Goal: Transaction & Acquisition: Purchase product/service

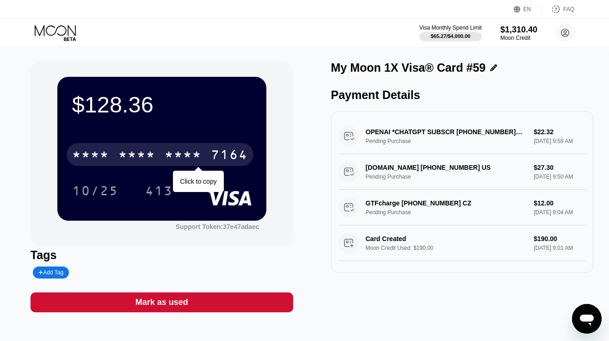
click at [115, 150] on div "* * * * * * * * * * * * 7164" at bounding box center [160, 154] width 187 height 23
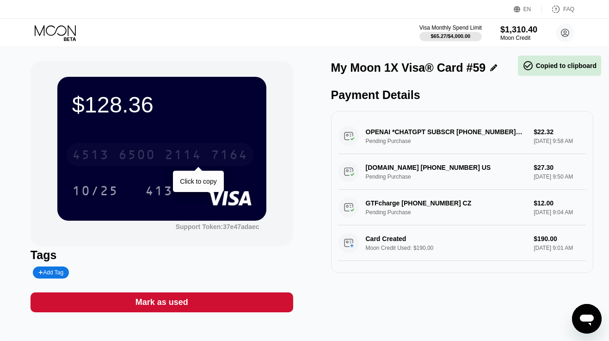
click at [115, 150] on div "4513 6500 2114 7164" at bounding box center [160, 154] width 187 height 23
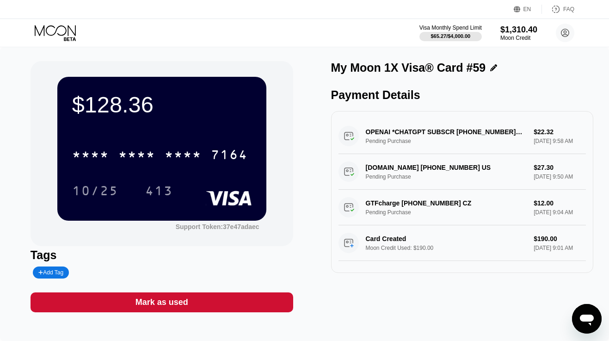
click at [67, 31] on icon at bounding box center [56, 33] width 43 height 16
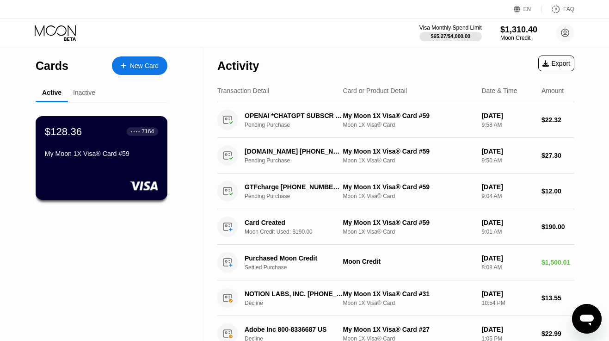
click at [119, 159] on div "My Moon 1X Visa® Card #59" at bounding box center [101, 155] width 113 height 11
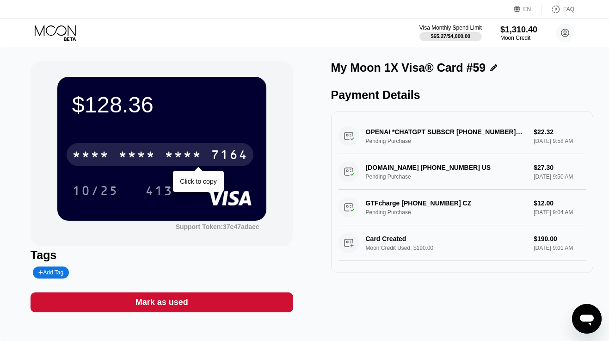
click at [176, 154] on div "* * * *" at bounding box center [183, 155] width 37 height 15
click at [176, 154] on div "2114" at bounding box center [183, 155] width 37 height 15
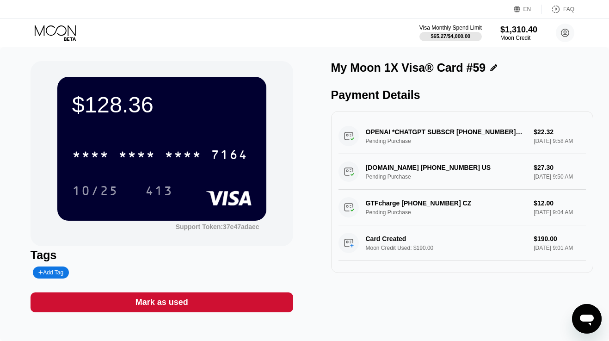
click at [71, 31] on icon at bounding box center [56, 33] width 43 height 16
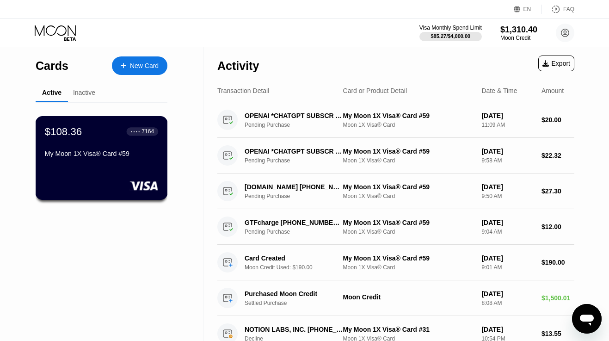
click at [110, 154] on div "My Moon 1X Visa® Card #59" at bounding box center [101, 153] width 113 height 7
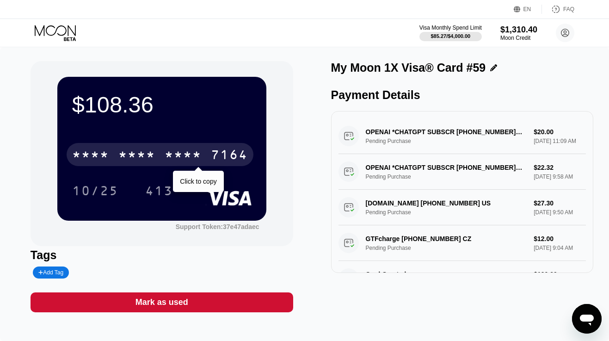
click at [138, 157] on div "* * * *" at bounding box center [136, 155] width 37 height 15
click at [138, 157] on div "6500" at bounding box center [136, 155] width 37 height 15
click at [138, 157] on div "* * * *" at bounding box center [136, 155] width 37 height 15
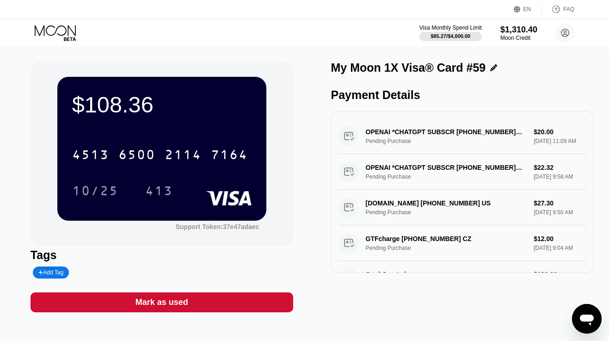
click at [59, 31] on icon at bounding box center [56, 33] width 43 height 16
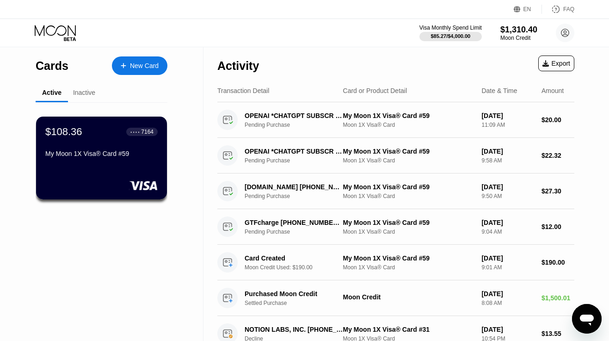
click at [60, 27] on icon at bounding box center [56, 33] width 43 height 16
click at [116, 149] on div "$108.36 ● ● ● ● 7164 My Moon 1X Visa® Card #59" at bounding box center [101, 143] width 113 height 36
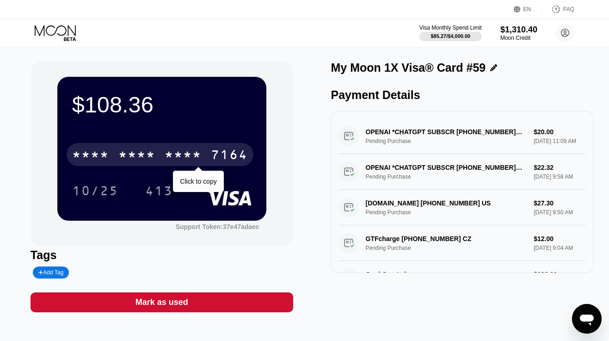
click at [104, 149] on div "* * * *" at bounding box center [90, 155] width 37 height 15
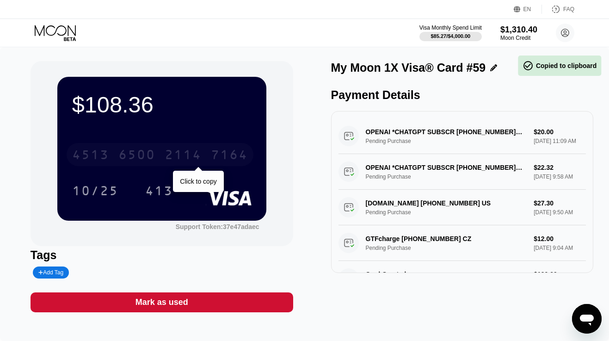
click at [104, 149] on div "4513" at bounding box center [90, 155] width 37 height 15
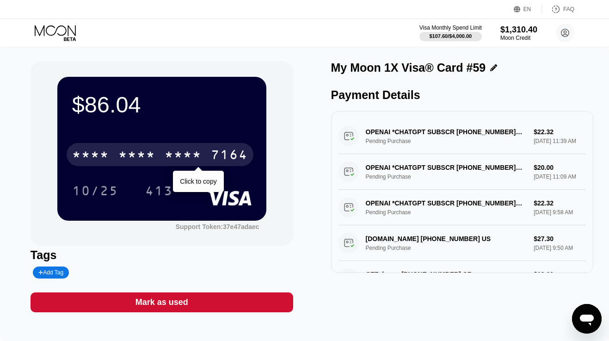
click at [158, 157] on div "* * * * * * * * * * * * 7164" at bounding box center [160, 154] width 187 height 23
click at [138, 159] on div "6500" at bounding box center [136, 155] width 37 height 15
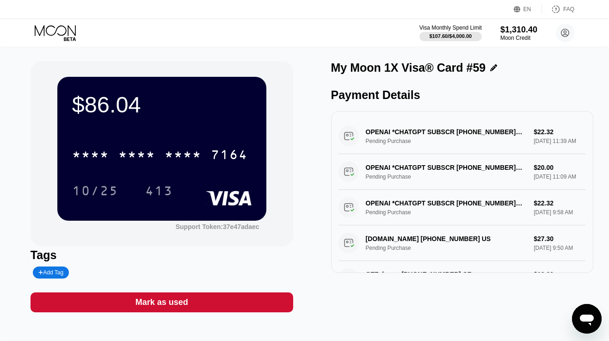
click at [66, 32] on icon at bounding box center [56, 33] width 43 height 16
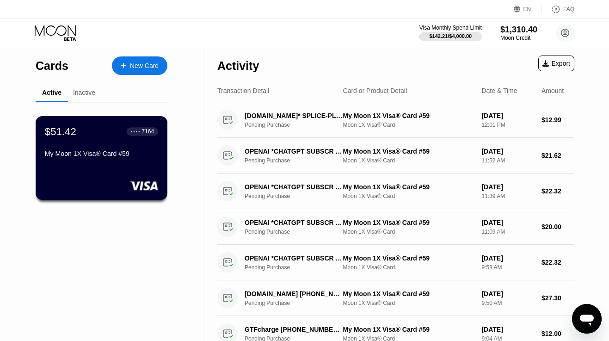
click at [88, 155] on div "My Moon 1X Visa® Card #59" at bounding box center [101, 153] width 113 height 7
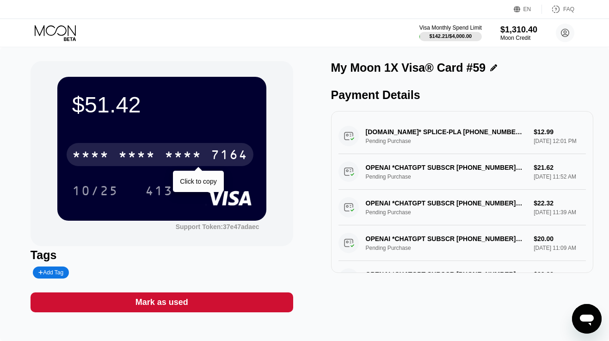
click at [115, 154] on div "* * * * * * * * * * * * 7164" at bounding box center [160, 154] width 187 height 23
click at [115, 154] on div "4513 6500 2114 7164" at bounding box center [160, 154] width 187 height 23
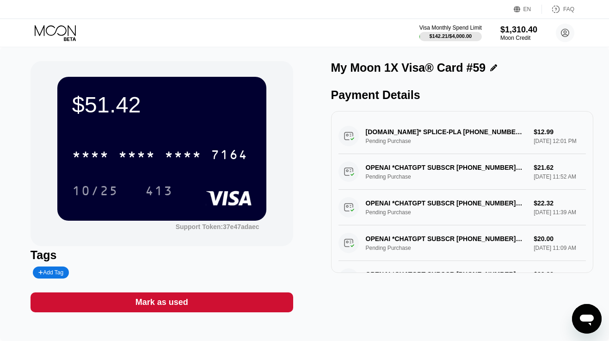
click at [66, 33] on icon at bounding box center [56, 33] width 43 height 16
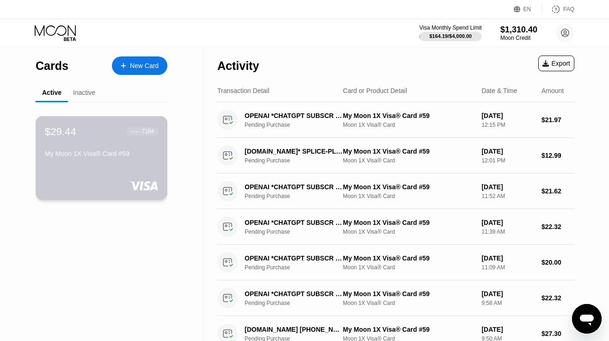
click at [83, 153] on div "My Moon 1X Visa® Card #59" at bounding box center [101, 153] width 113 height 7
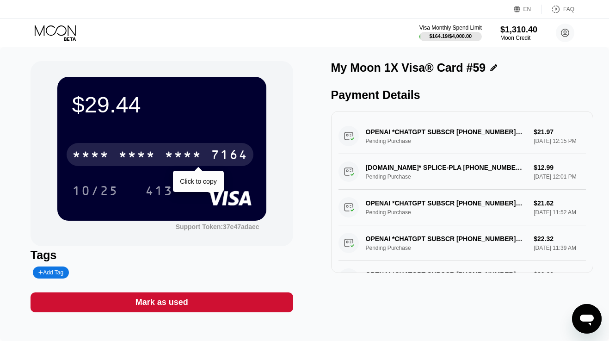
click at [155, 155] on div "* * * *" at bounding box center [136, 155] width 37 height 15
click at [155, 155] on div "6500" at bounding box center [136, 155] width 37 height 15
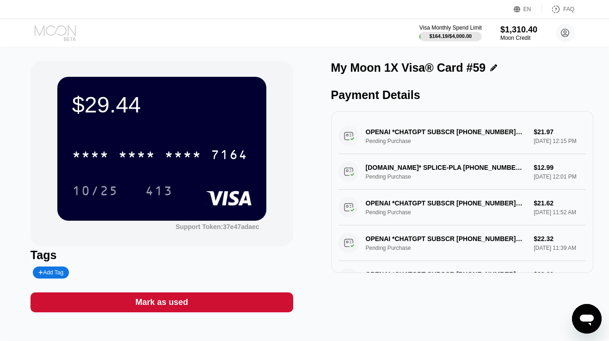
click at [72, 31] on icon at bounding box center [55, 30] width 41 height 11
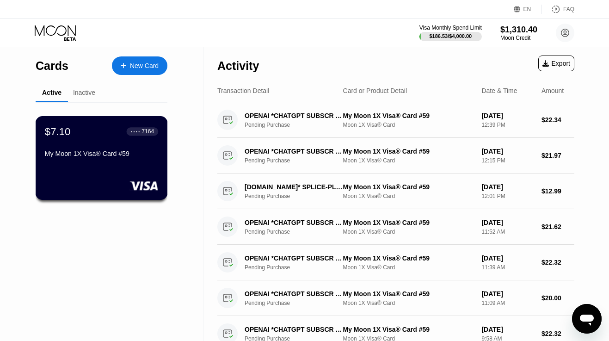
click at [123, 140] on div "$7.10 ● ● ● ● 7164 My Moon 1X Visa® Card #59" at bounding box center [101, 143] width 113 height 36
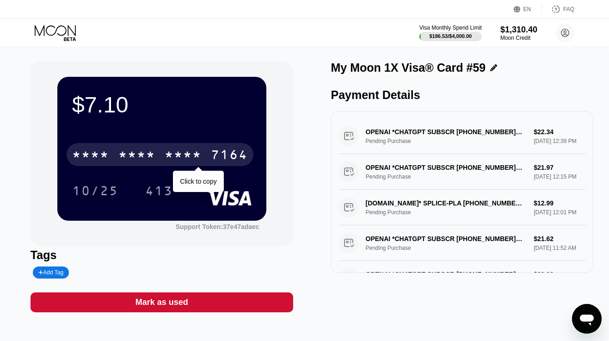
click at [117, 150] on div "* * * * * * * * * * * * 7164" at bounding box center [160, 154] width 187 height 23
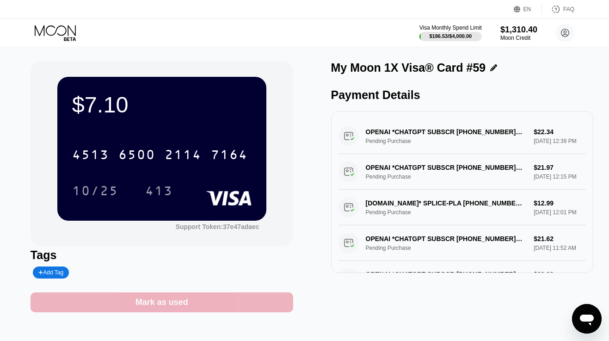
click at [199, 301] on div "Mark as used" at bounding box center [162, 302] width 263 height 20
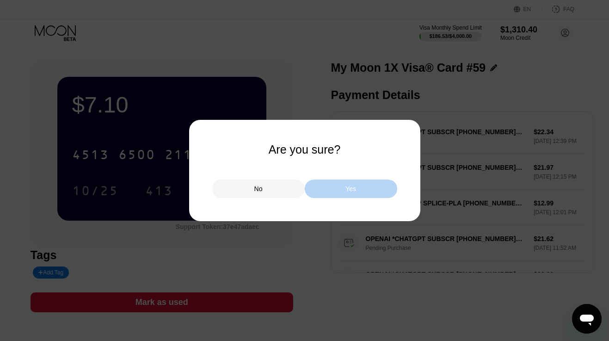
click at [321, 191] on div "Yes" at bounding box center [351, 188] width 92 height 18
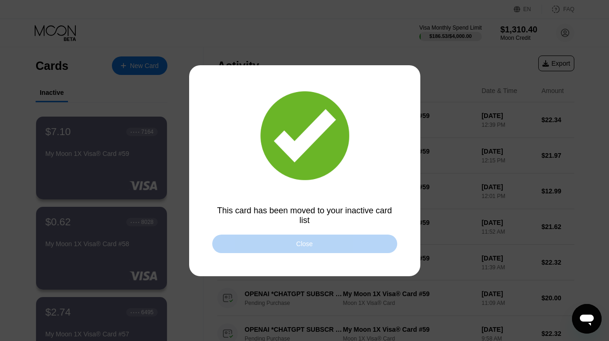
click at [306, 242] on div "Close" at bounding box center [304, 243] width 17 height 7
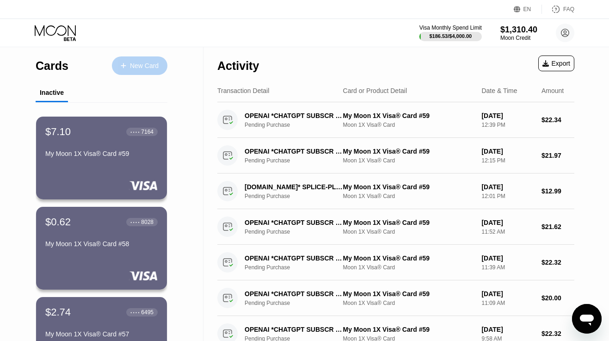
click at [145, 67] on div "New Card" at bounding box center [144, 66] width 29 height 8
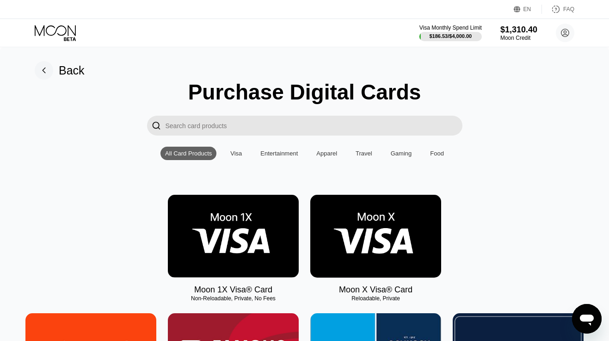
click at [202, 218] on img at bounding box center [233, 236] width 131 height 83
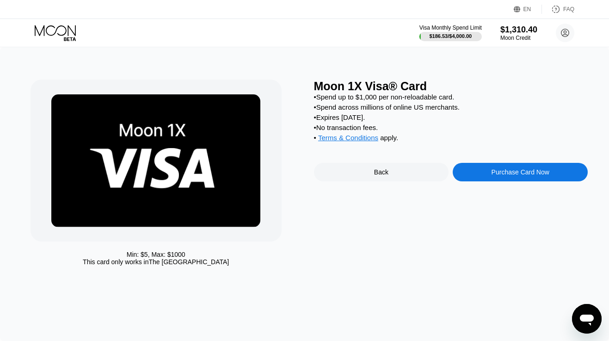
click at [479, 176] on div "Purchase Card Now" at bounding box center [519, 172] width 135 height 18
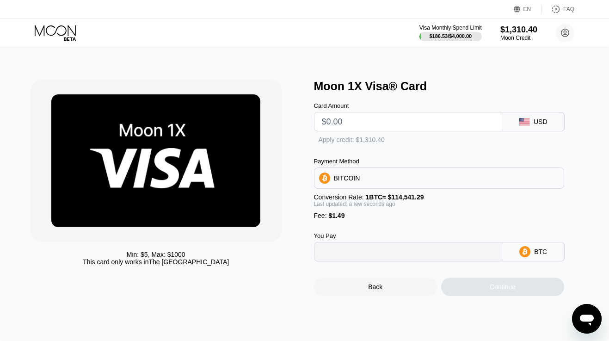
type input "0"
click at [384, 124] on input "text" at bounding box center [408, 121] width 173 height 18
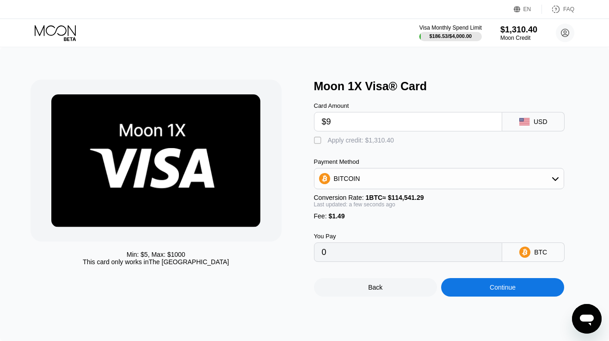
type input "$90"
type input "0.00079876"
type input "$9"
type input "0"
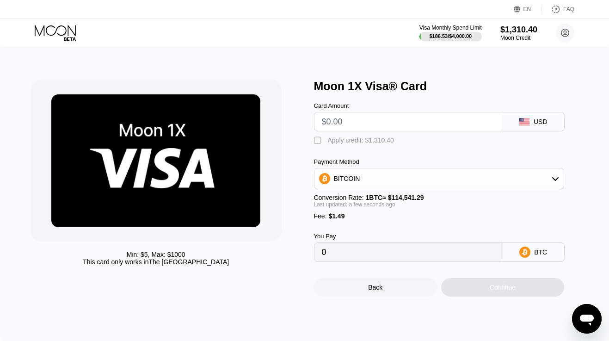
type input "$1"
type input "0.00002174"
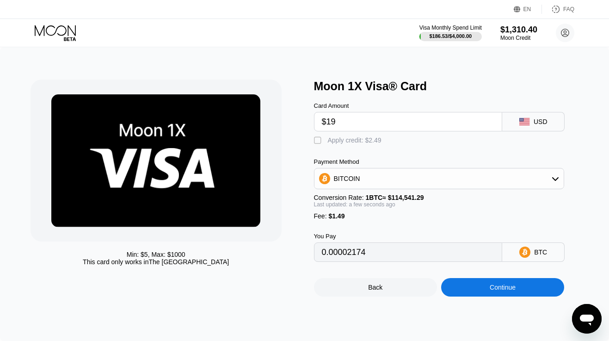
type input "$190"
type input "0.00167180"
type input "$190"
click at [357, 141] on div "Apply credit: $191.49" at bounding box center [358, 139] width 61 height 7
type input "0"
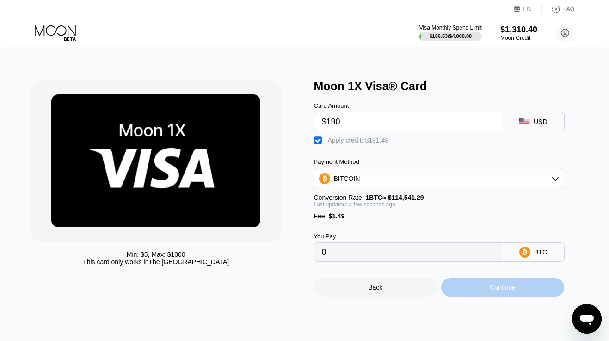
click at [459, 286] on div "Continue" at bounding box center [502, 287] width 123 height 18
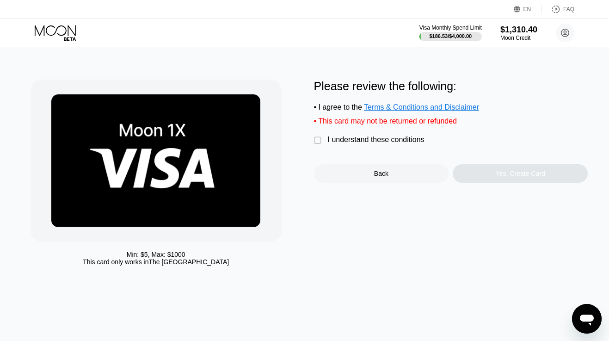
click at [394, 140] on div "I understand these conditions" at bounding box center [376, 139] width 97 height 8
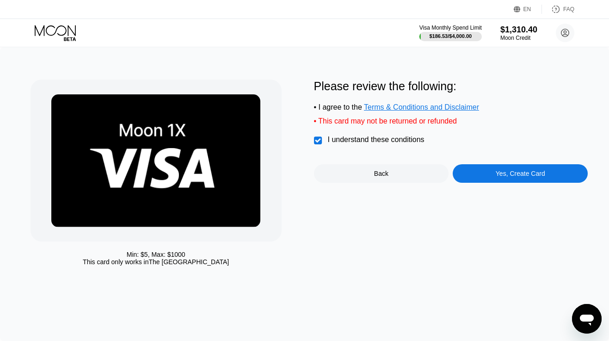
click at [471, 171] on div "Yes, Create Card" at bounding box center [519, 173] width 135 height 18
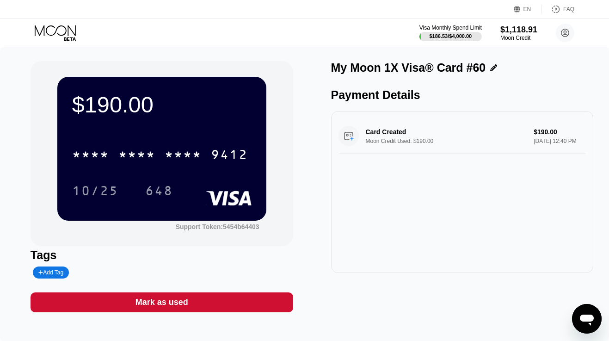
click at [53, 31] on icon at bounding box center [56, 33] width 43 height 16
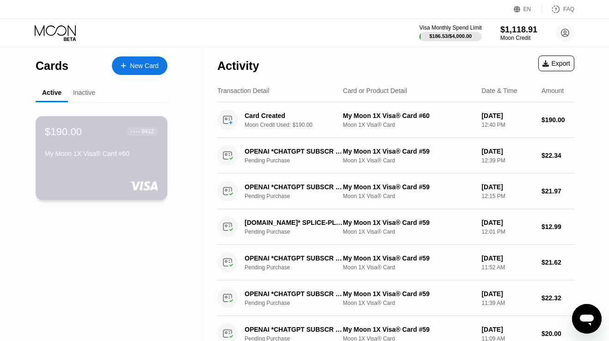
click at [75, 144] on div "$190.00 ● ● ● ● 9412 My Moon 1X Visa® Card #60" at bounding box center [101, 143] width 113 height 36
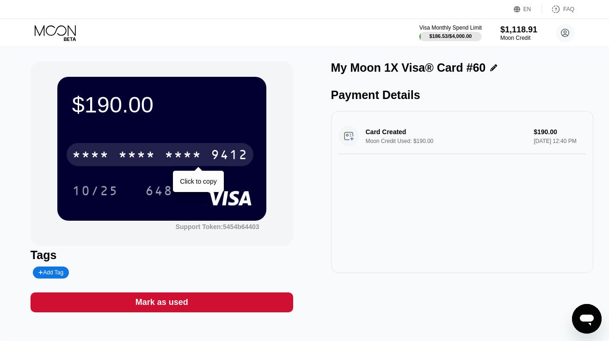
click at [87, 153] on div "* * * *" at bounding box center [90, 155] width 37 height 15
click at [87, 153] on div "4513" at bounding box center [90, 155] width 37 height 15
click at [87, 153] on div "* * * *" at bounding box center [90, 155] width 37 height 15
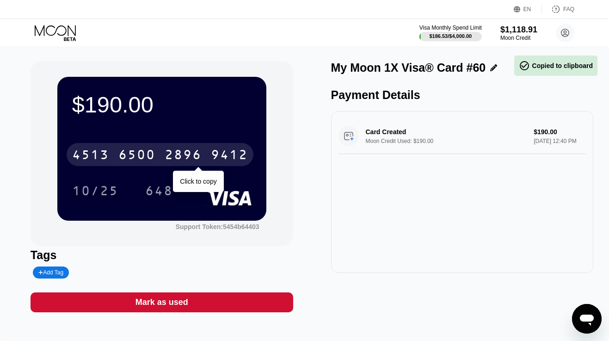
click at [155, 152] on div "6500" at bounding box center [136, 155] width 37 height 15
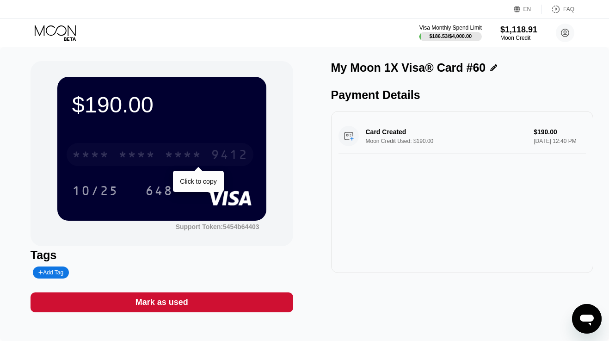
click at [157, 147] on div "* * * * * * * * * * * * 9412" at bounding box center [160, 154] width 187 height 23
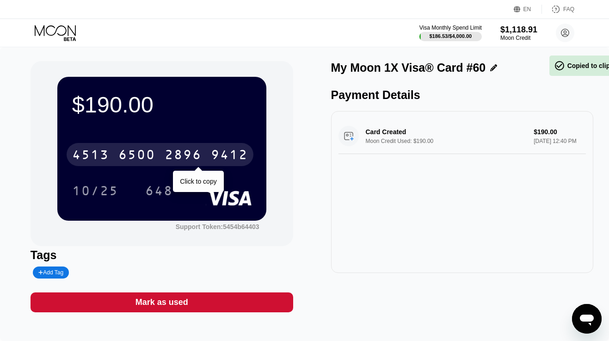
click at [157, 147] on div "[CREDIT_CARD_NUMBER]" at bounding box center [160, 154] width 187 height 23
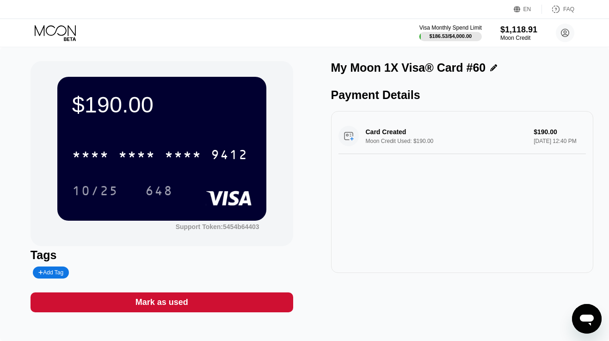
click at [48, 31] on icon at bounding box center [56, 33] width 43 height 16
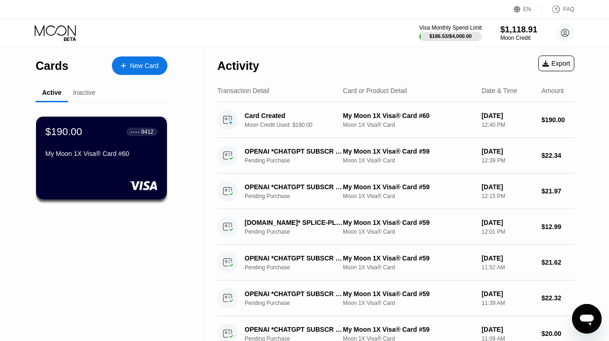
click at [150, 67] on div "New Card" at bounding box center [144, 66] width 29 height 8
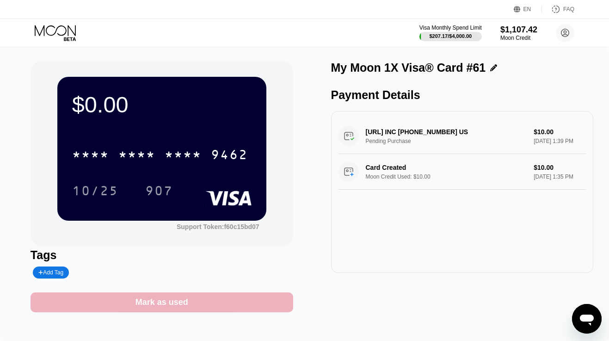
click at [229, 305] on div "Mark as used" at bounding box center [162, 302] width 263 height 20
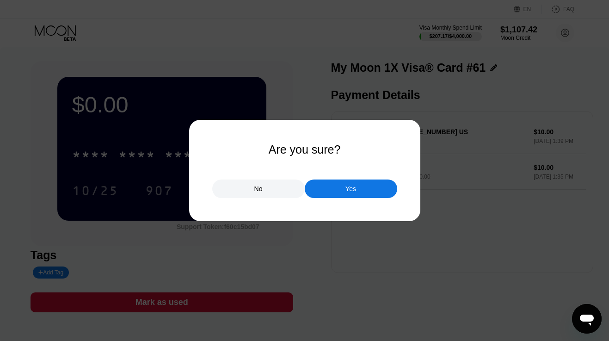
click at [342, 190] on div "Yes" at bounding box center [351, 188] width 92 height 18
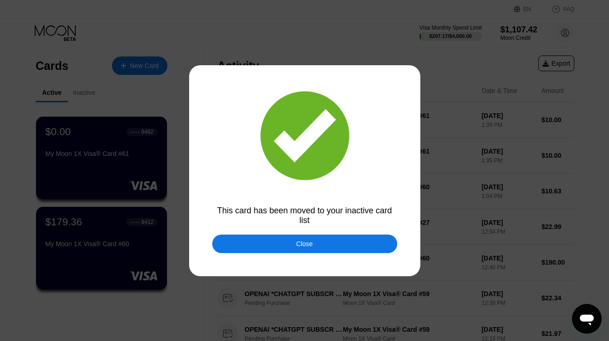
click at [312, 247] on div "Close" at bounding box center [304, 243] width 17 height 7
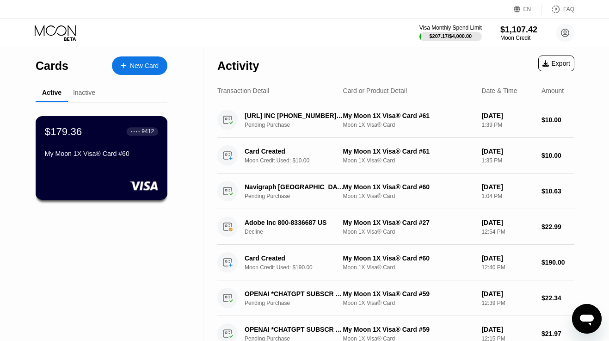
click at [125, 155] on div "My Moon 1X Visa® Card #60" at bounding box center [101, 153] width 113 height 7
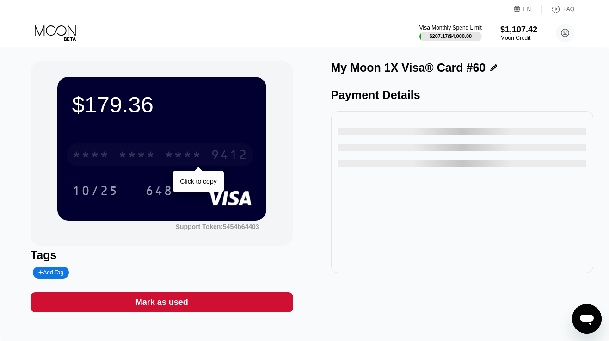
click at [125, 155] on div "* * * *" at bounding box center [136, 155] width 37 height 15
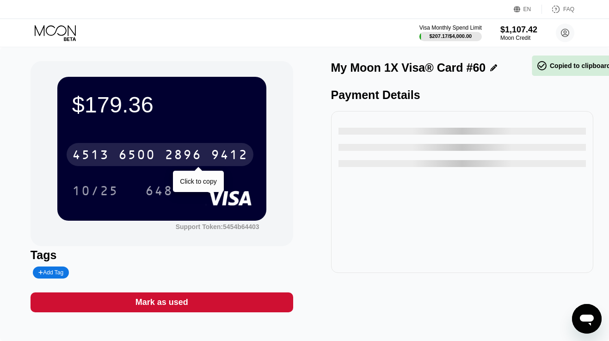
click at [125, 155] on div "6500" at bounding box center [136, 155] width 37 height 15
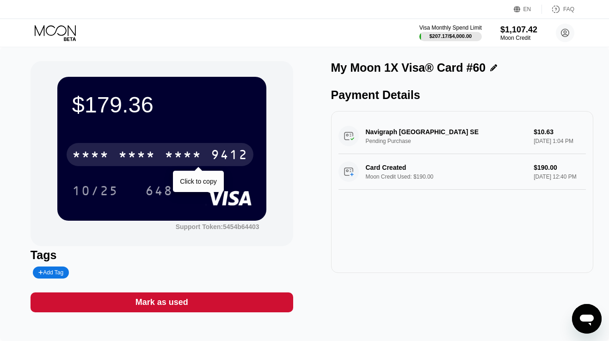
click at [148, 160] on div "* * * *" at bounding box center [136, 155] width 37 height 15
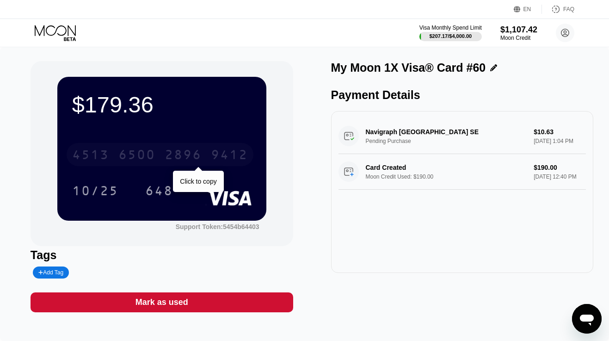
click at [90, 157] on div "4513" at bounding box center [90, 155] width 37 height 15
click at [61, 31] on icon at bounding box center [56, 33] width 43 height 16
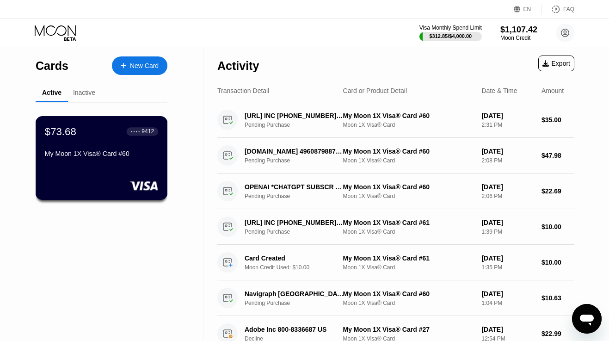
click at [111, 167] on div "$73.68 ● ● ● ● 9412 My Moon 1X Visa® Card #60" at bounding box center [102, 158] width 132 height 84
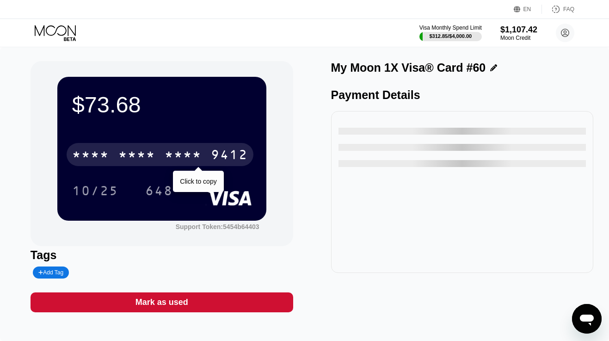
click at [117, 148] on div "* * * * * * * * * * * * 9412" at bounding box center [160, 154] width 187 height 23
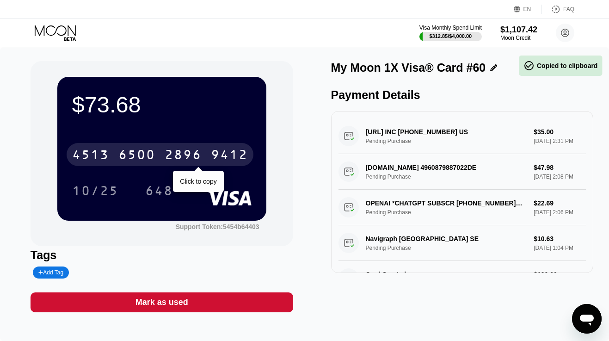
click at [117, 148] on div "[CREDIT_CARD_NUMBER]" at bounding box center [160, 154] width 187 height 23
click at [117, 152] on div "* * * * * * * * * * * * 9412" at bounding box center [160, 154] width 187 height 23
click at [155, 157] on div "6500" at bounding box center [136, 155] width 37 height 15
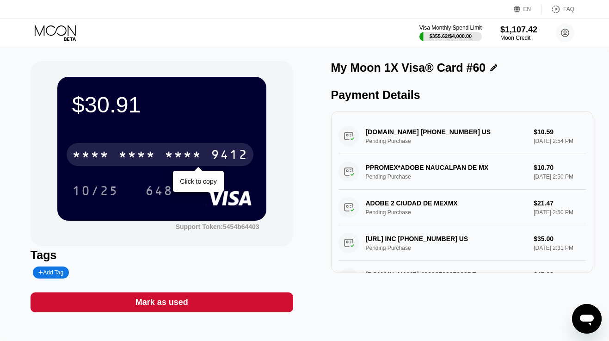
click at [152, 153] on div "* * * *" at bounding box center [136, 155] width 37 height 15
click at [152, 153] on div "6500" at bounding box center [136, 155] width 37 height 15
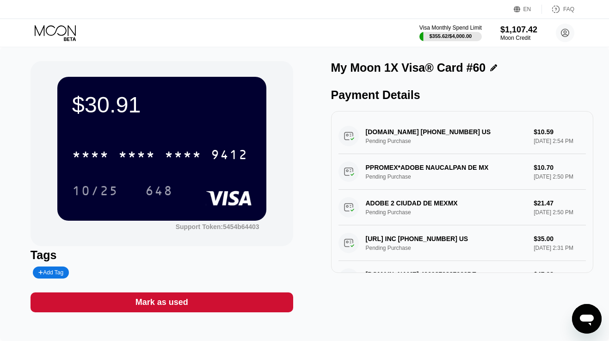
click at [57, 24] on div "Visa Monthly Spend Limit $355.62 / $4,000.00 $1,107.42 Moon Credit [EMAIL_ADDRE…" at bounding box center [304, 33] width 609 height 28
click at [57, 29] on icon at bounding box center [56, 33] width 43 height 16
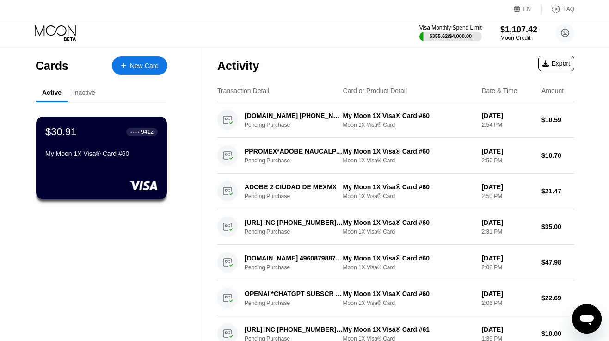
click at [148, 70] on div "New Card" at bounding box center [139, 65] width 55 height 18
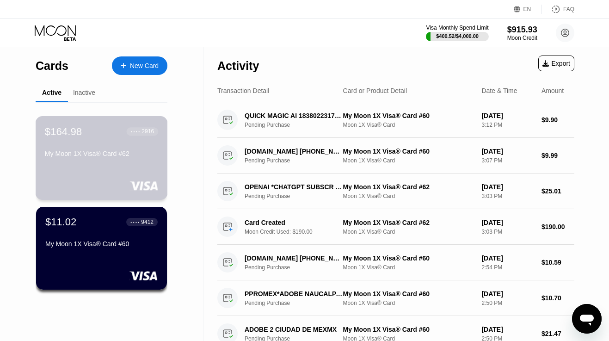
click at [91, 185] on div at bounding box center [101, 185] width 113 height 9
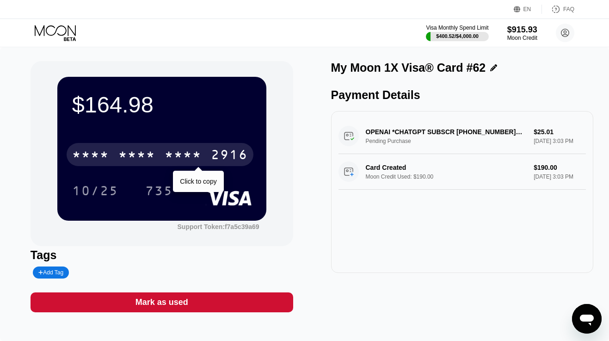
click at [137, 159] on div "* * * *" at bounding box center [136, 155] width 37 height 15
click at [137, 159] on div "6500" at bounding box center [136, 155] width 37 height 15
